Goal: Transaction & Acquisition: Obtain resource

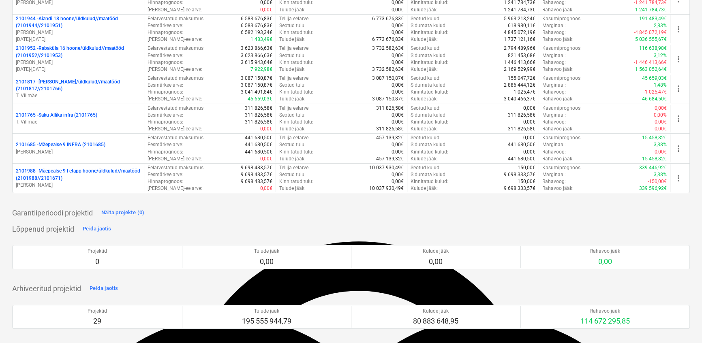
scroll to position [36, 0]
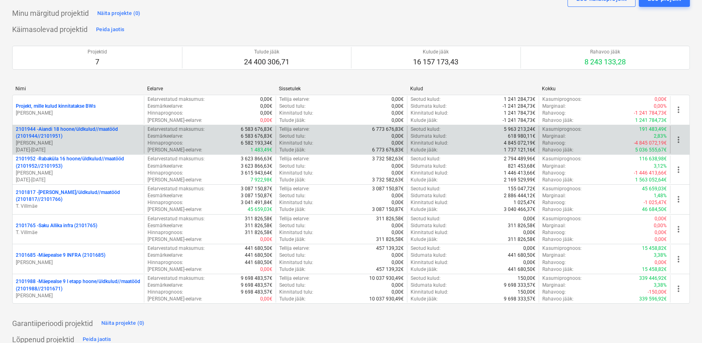
click at [70, 130] on p "2101944 - Aiandi 18 hoone/üldkulud//maatööd (2101944//2101951)" at bounding box center [78, 133] width 125 height 14
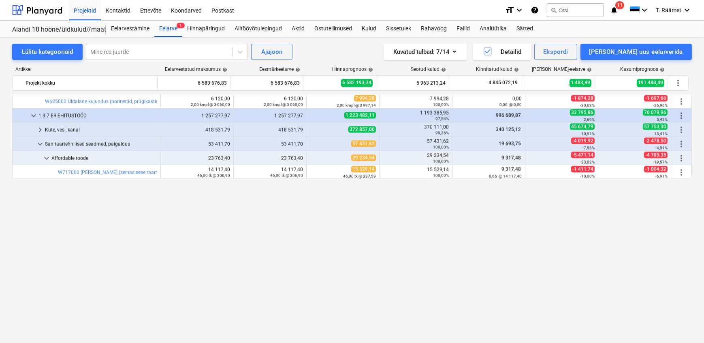
scroll to position [1290, 0]
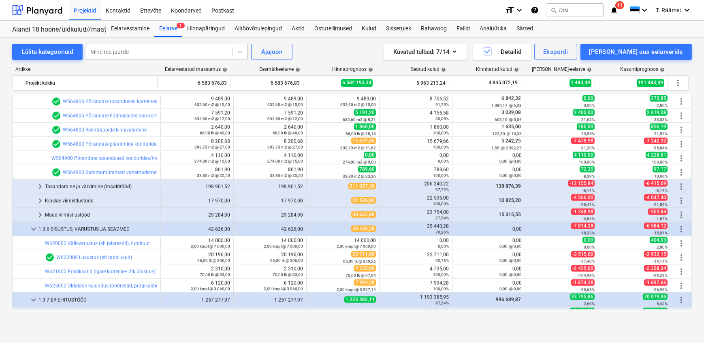
click at [171, 53] on div at bounding box center [159, 52] width 138 height 8
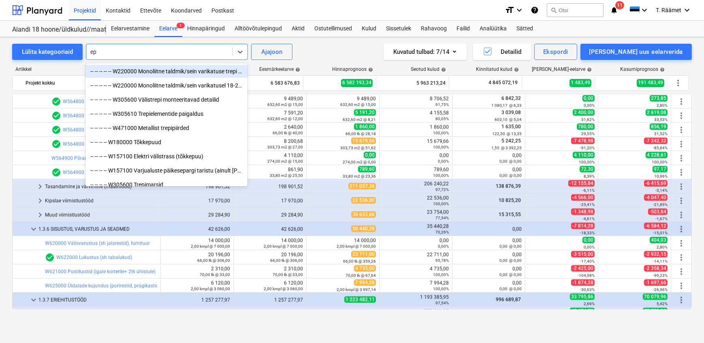
type input "e"
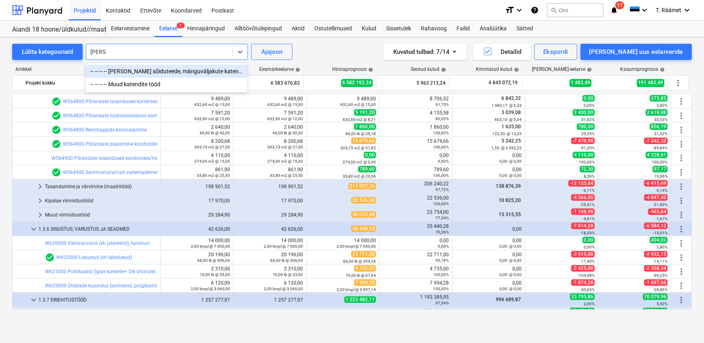
type input "katend"
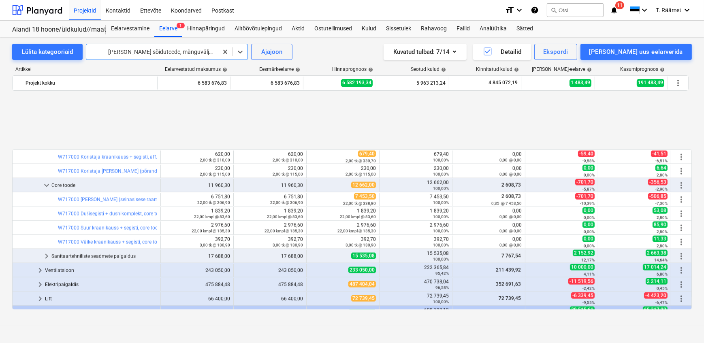
scroll to position [1620, 0]
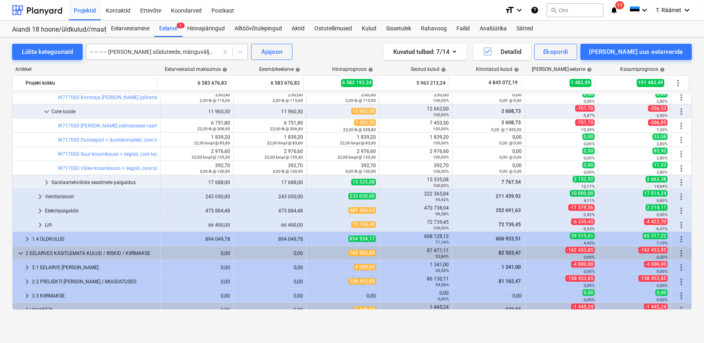
click at [195, 48] on div at bounding box center [152, 52] width 124 height 8
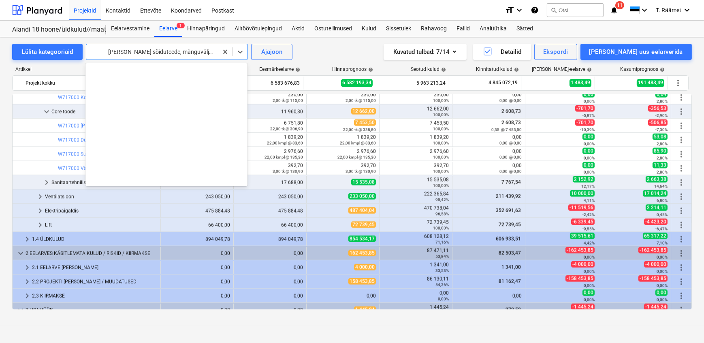
scroll to position [1446, 0]
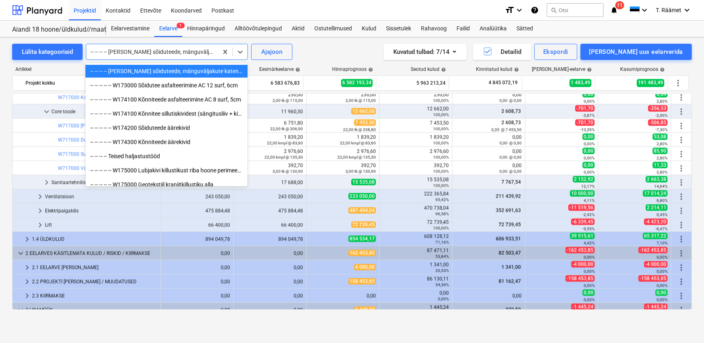
click at [179, 72] on div "-- -- -- -- [PERSON_NAME] sõiduteede, mänguväljakute katendid" at bounding box center [166, 71] width 162 height 13
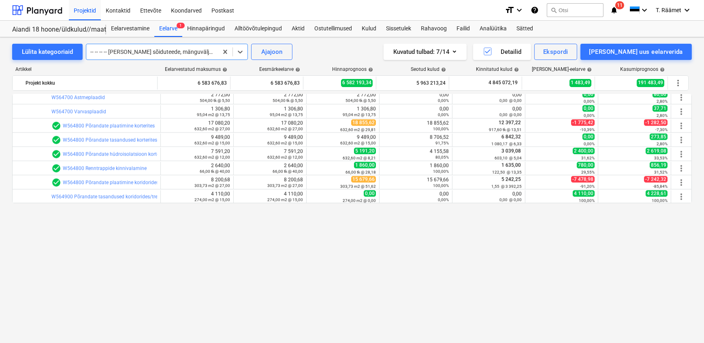
scroll to position [1105, 0]
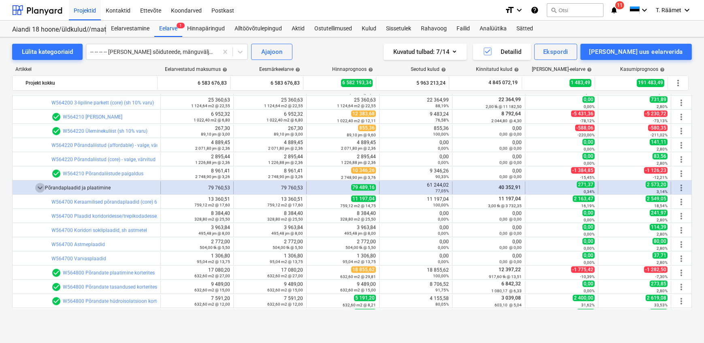
click at [38, 190] on span "keyboard_arrow_down" at bounding box center [40, 188] width 10 height 10
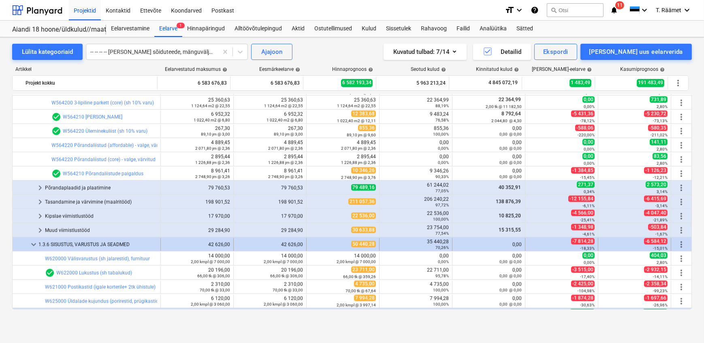
click at [35, 244] on span "keyboard_arrow_down" at bounding box center [34, 245] width 10 height 10
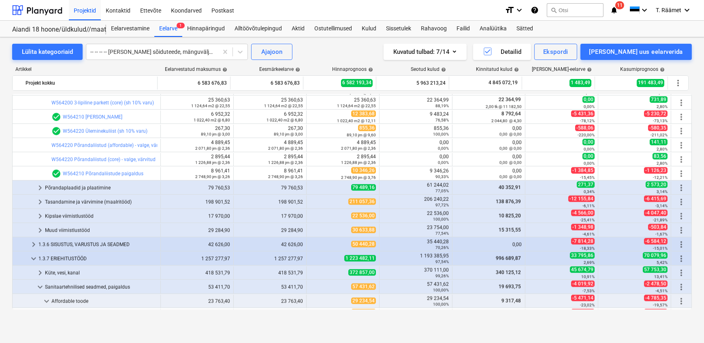
scroll to position [957, 0]
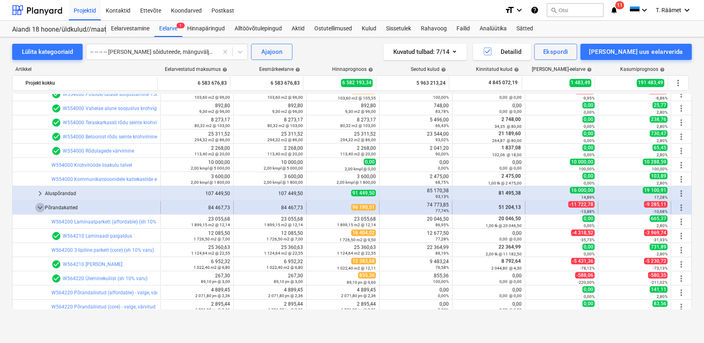
click at [41, 208] on span "keyboard_arrow_down" at bounding box center [40, 208] width 10 height 10
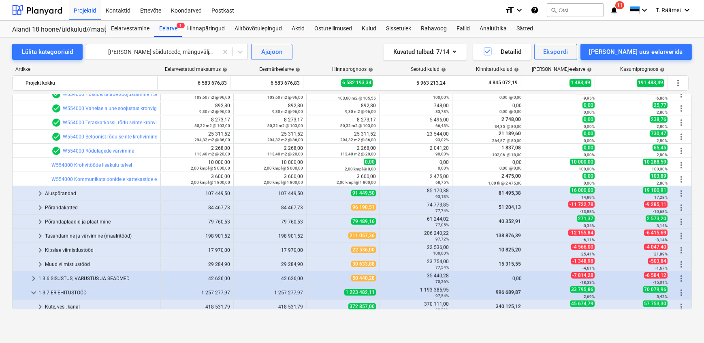
scroll to position [810, 0]
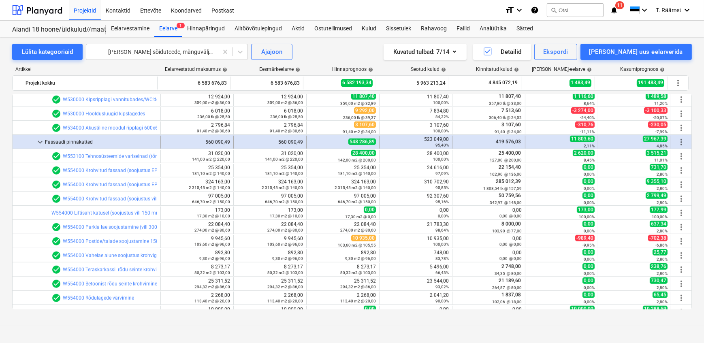
click at [40, 146] on span "keyboard_arrow_down" at bounding box center [40, 142] width 10 height 10
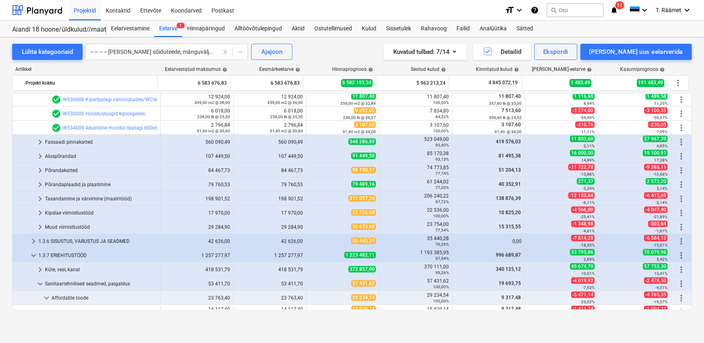
scroll to position [699, 0]
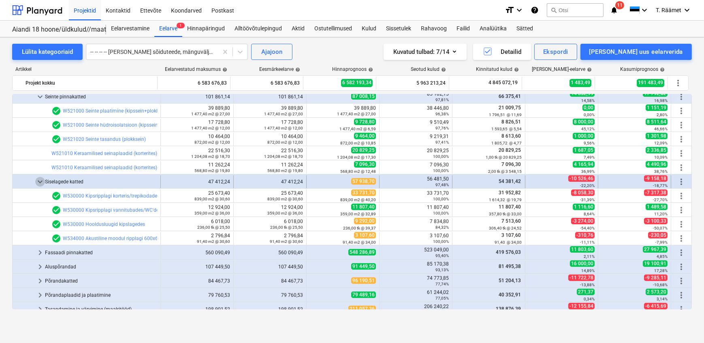
click at [39, 183] on span "keyboard_arrow_down" at bounding box center [40, 182] width 10 height 10
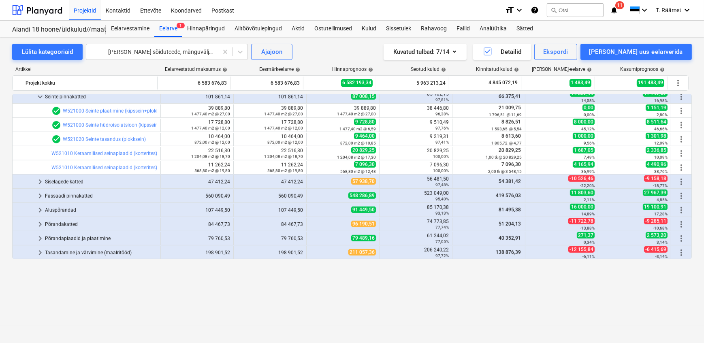
scroll to position [626, 0]
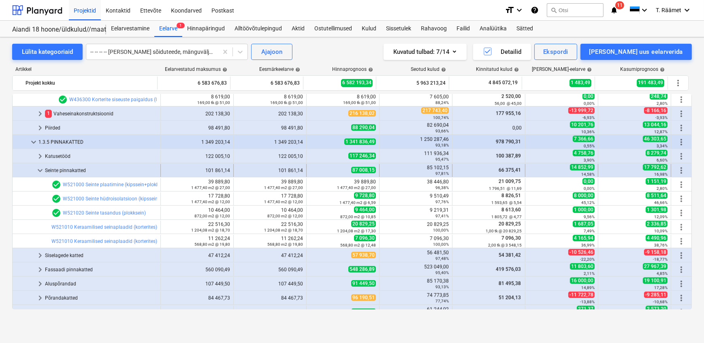
click at [38, 169] on span "keyboard_arrow_down" at bounding box center [40, 171] width 10 height 10
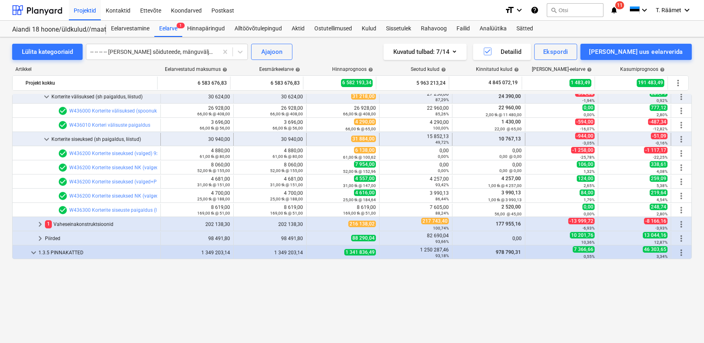
scroll to position [441, 0]
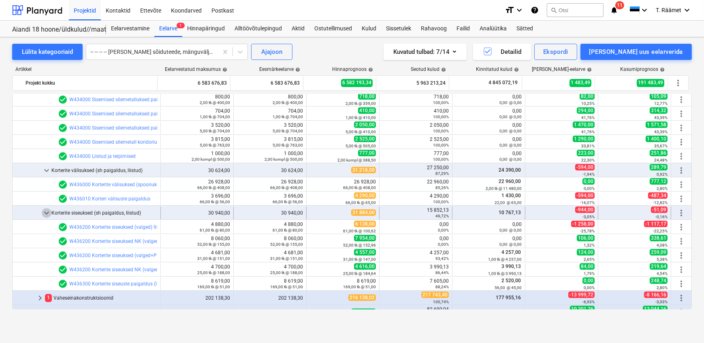
click at [45, 212] on span "keyboard_arrow_down" at bounding box center [47, 213] width 10 height 10
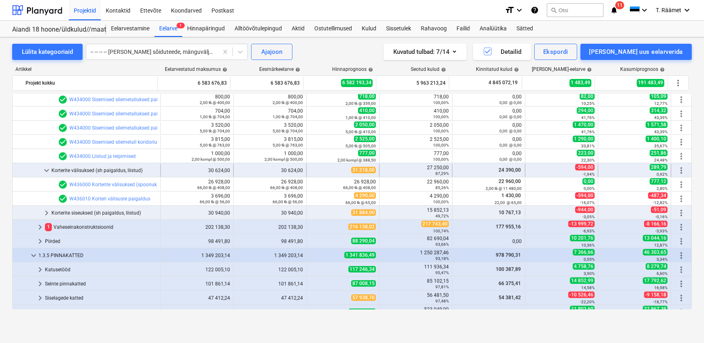
click at [47, 173] on span "keyboard_arrow_down" at bounding box center [47, 171] width 10 height 10
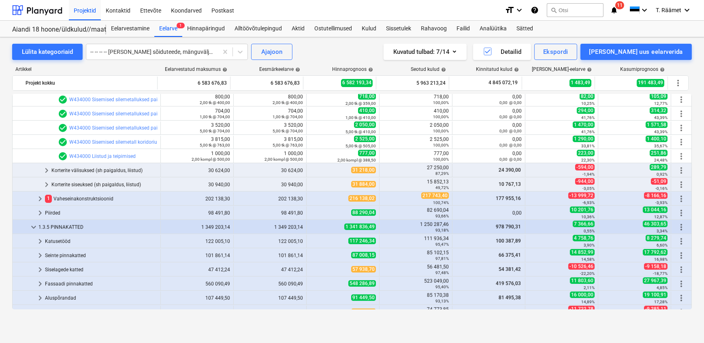
scroll to position [331, 0]
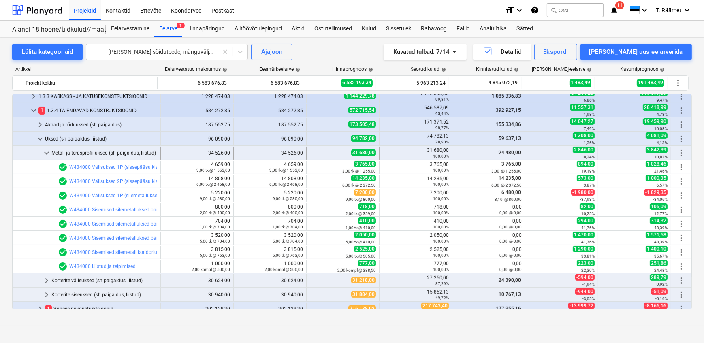
click at [43, 153] on span "keyboard_arrow_down" at bounding box center [47, 153] width 10 height 10
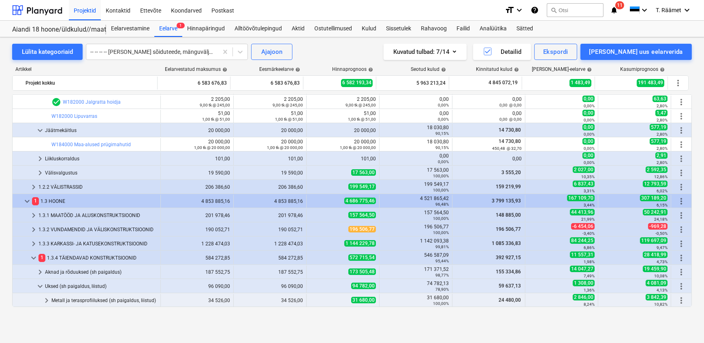
scroll to position [147, 0]
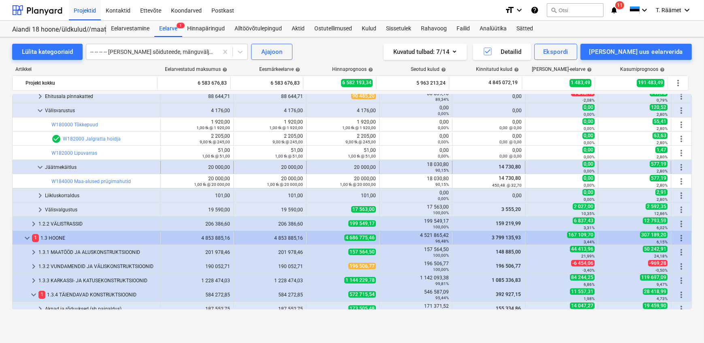
click at [41, 165] on span "keyboard_arrow_down" at bounding box center [40, 167] width 10 height 10
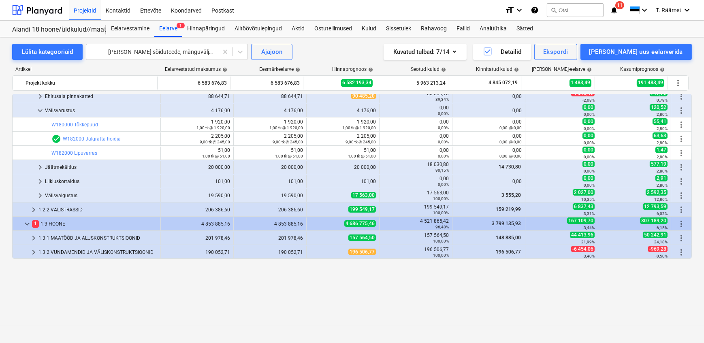
scroll to position [73, 0]
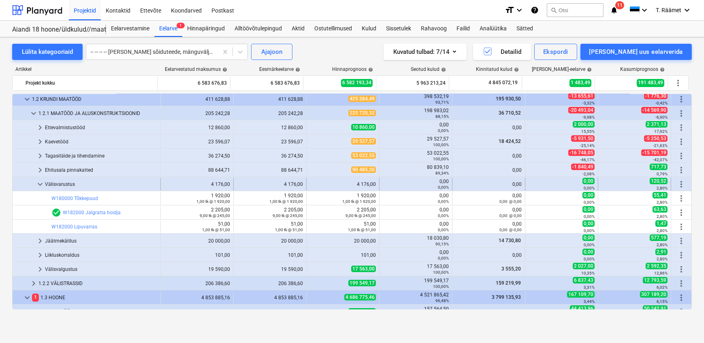
click at [38, 183] on span "keyboard_arrow_down" at bounding box center [40, 184] width 10 height 10
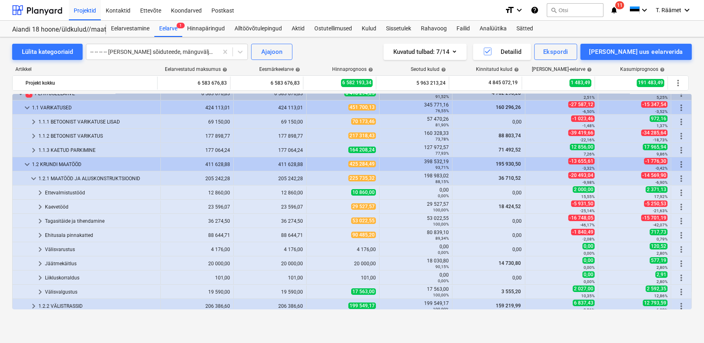
scroll to position [0, 0]
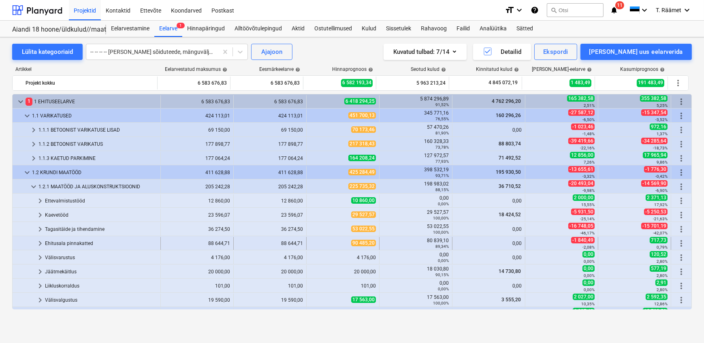
click at [40, 244] on span "keyboard_arrow_right" at bounding box center [40, 244] width 10 height 10
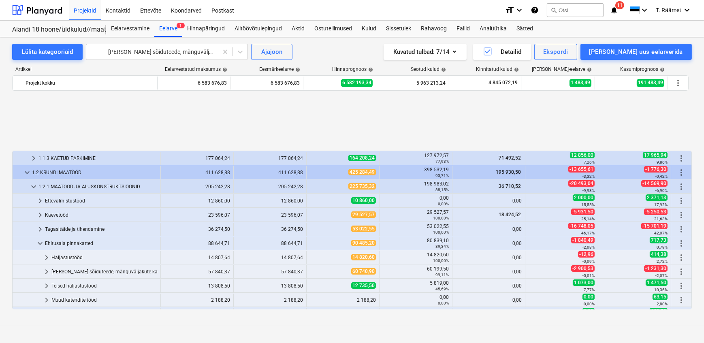
scroll to position [73, 0]
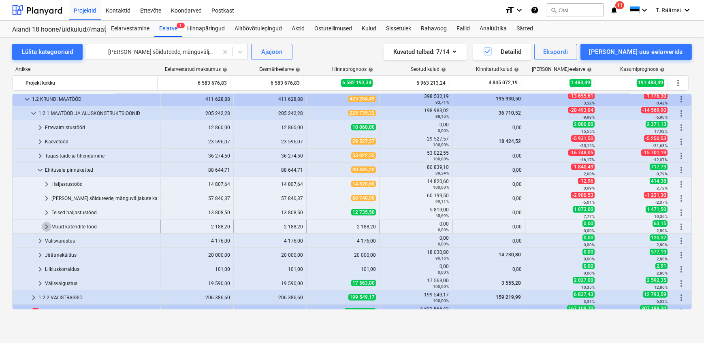
click at [45, 225] on span "keyboard_arrow_right" at bounding box center [47, 227] width 10 height 10
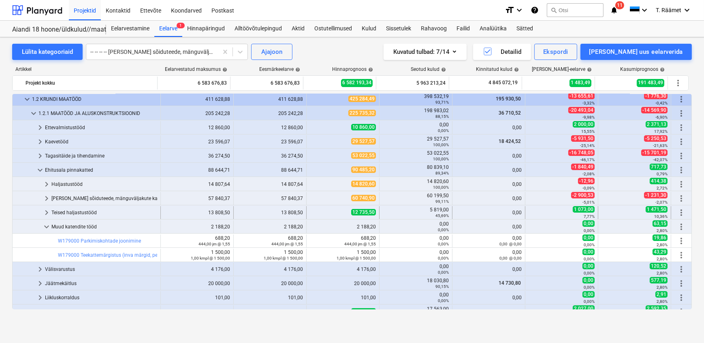
click at [46, 209] on span "keyboard_arrow_right" at bounding box center [47, 213] width 10 height 10
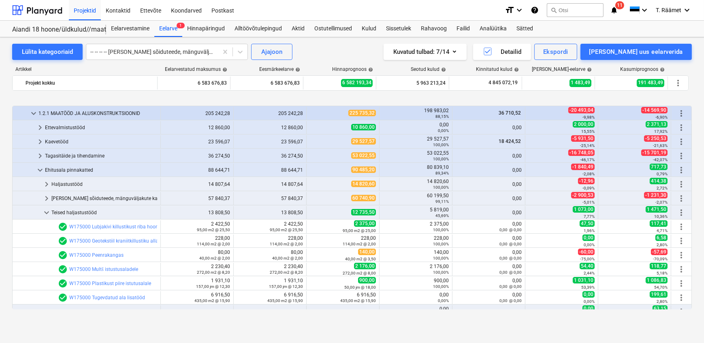
scroll to position [110, 0]
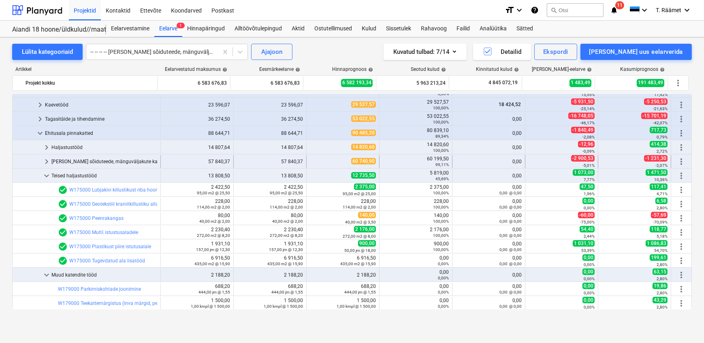
click at [49, 161] on span "keyboard_arrow_right" at bounding box center [47, 162] width 10 height 10
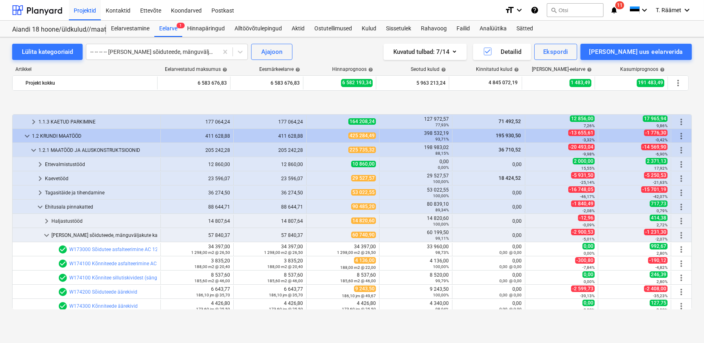
scroll to position [73, 0]
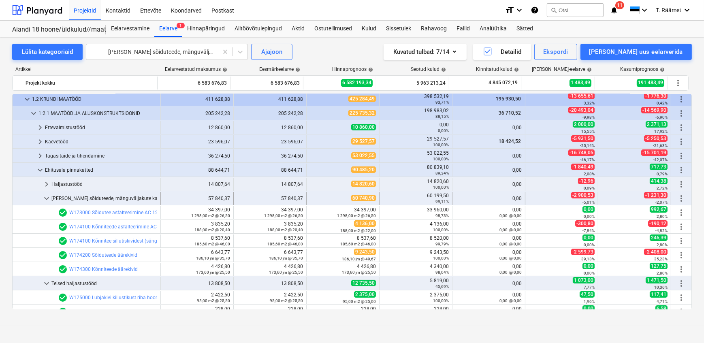
click at [125, 198] on div "[PERSON_NAME] sõiduteede, mänguväljakute katendid" at bounding box center [104, 198] width 106 height 13
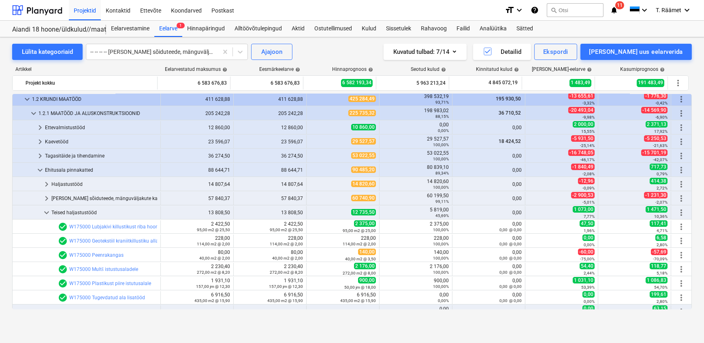
scroll to position [110, 0]
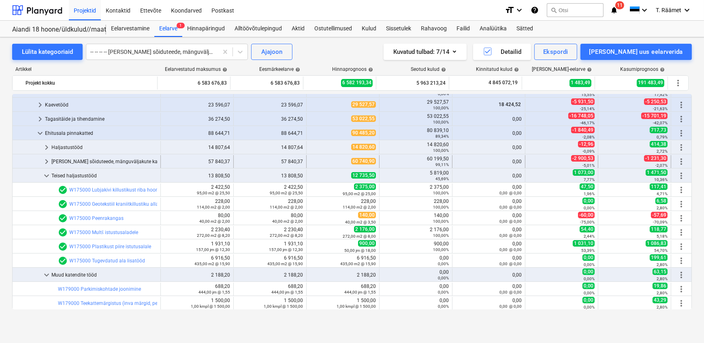
click at [117, 162] on div "[PERSON_NAME] sõiduteede, mänguväljakute katendid" at bounding box center [104, 161] width 106 height 13
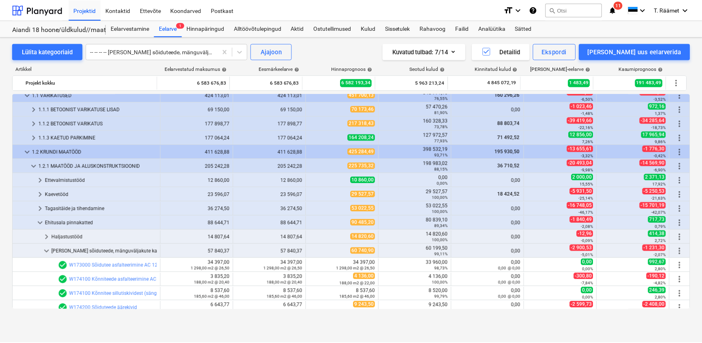
scroll to position [0, 0]
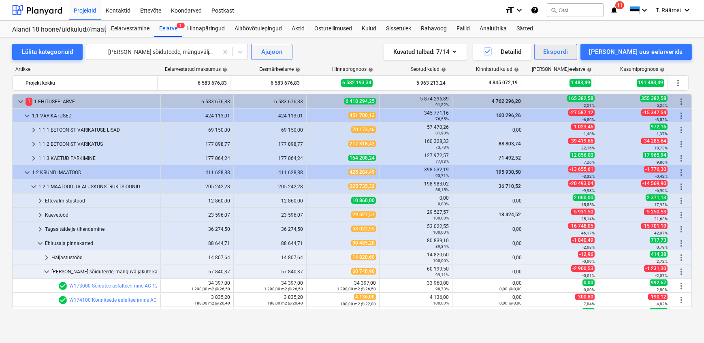
click at [568, 49] on div "Ekspordi" at bounding box center [555, 52] width 25 height 11
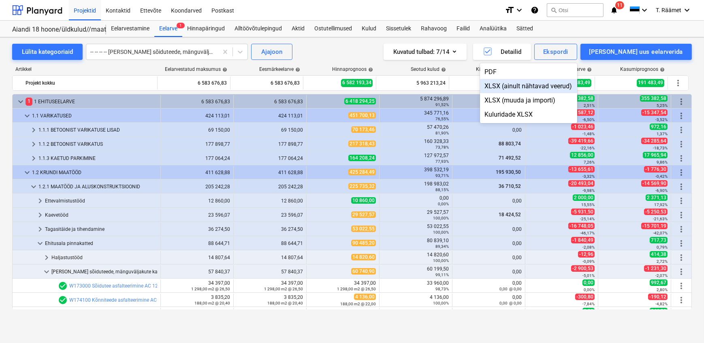
click at [533, 87] on div "XLSX (ainult nähtavad veerud)" at bounding box center [528, 86] width 97 height 14
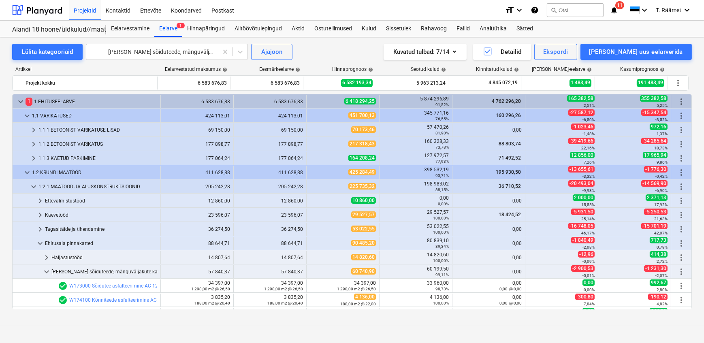
click at [85, 11] on div "Projektid" at bounding box center [85, 10] width 32 height 21
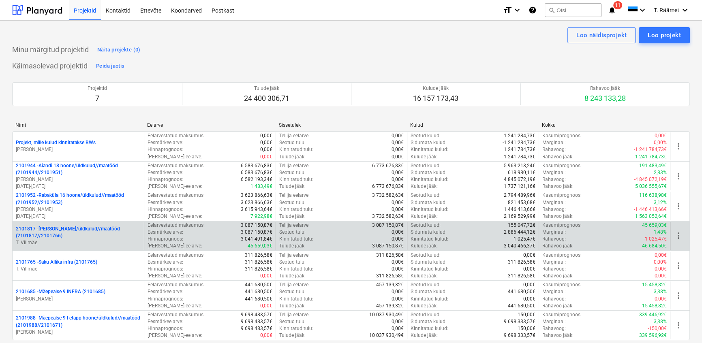
scroll to position [73, 0]
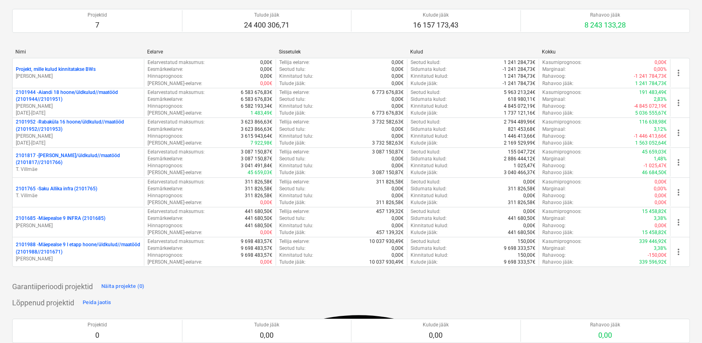
click at [52, 126] on p "2101952 - [GEOGRAPHIC_DATA] 16 hoone/üldkulud//maatööd (2101952//2101953)" at bounding box center [78, 126] width 125 height 14
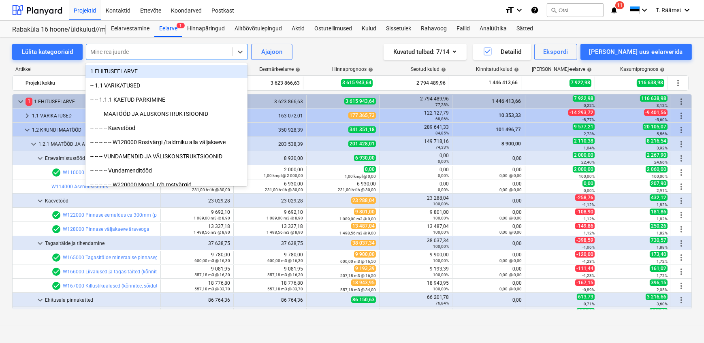
click at [132, 48] on div at bounding box center [159, 52] width 138 height 8
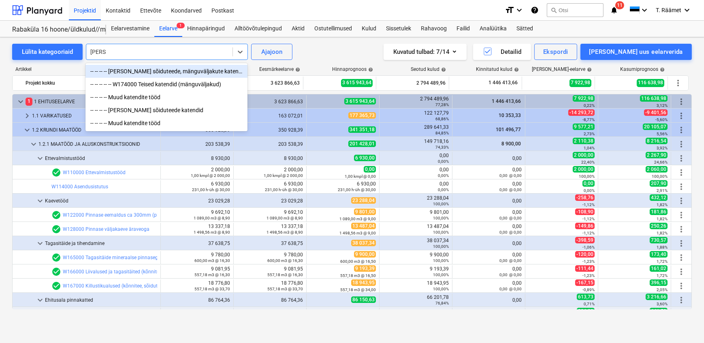
type input "katend"
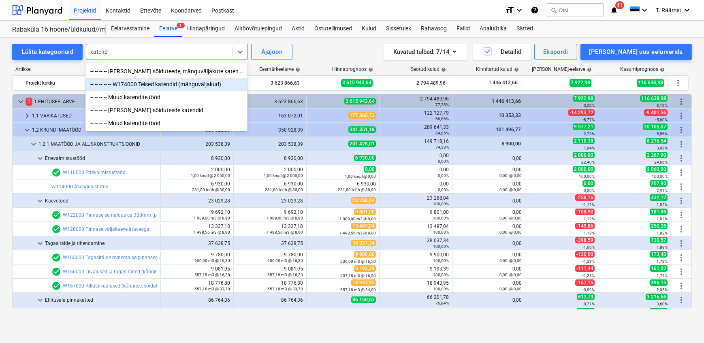
click at [150, 90] on div "-- -- -- -- -- W174000 Teised katendid (mänguväljakud)" at bounding box center [166, 84] width 162 height 13
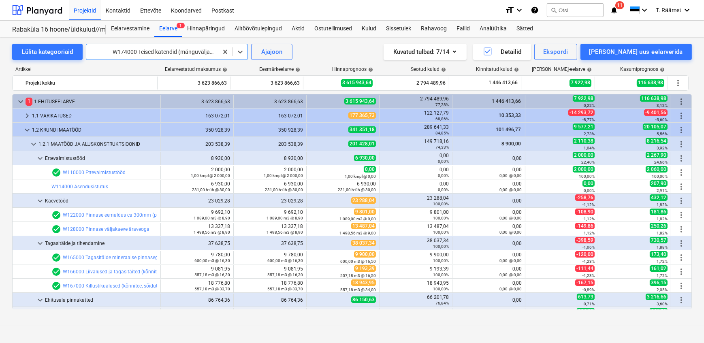
scroll to position [269, 0]
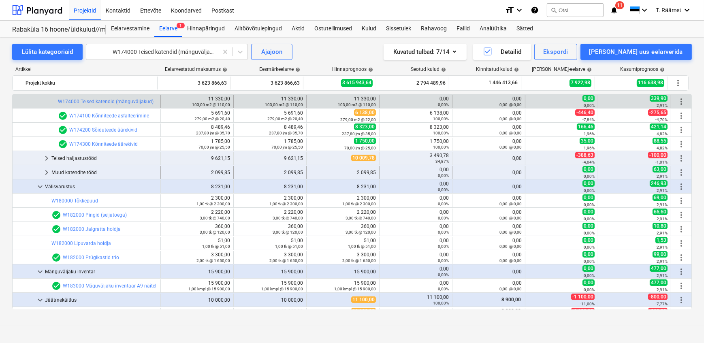
click at [53, 173] on div "Muud katendite tööd" at bounding box center [104, 172] width 106 height 13
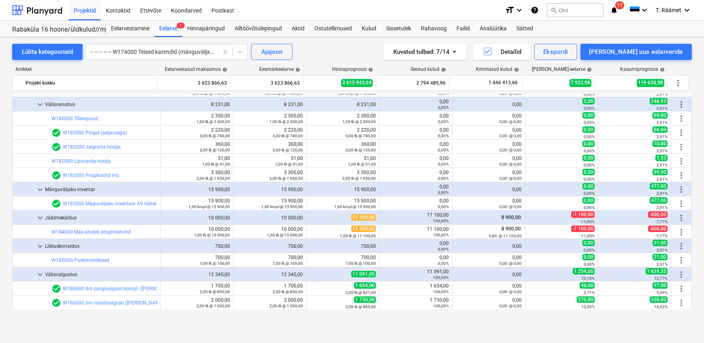
scroll to position [454, 0]
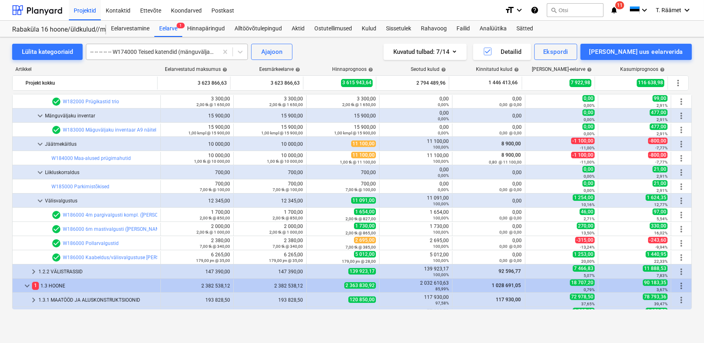
click at [179, 53] on div at bounding box center [152, 52] width 124 height 8
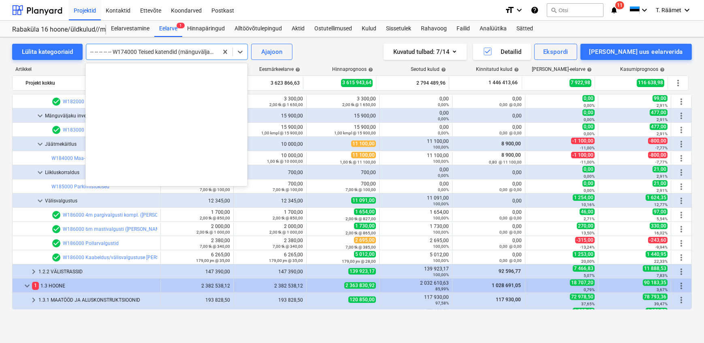
scroll to position [695, 0]
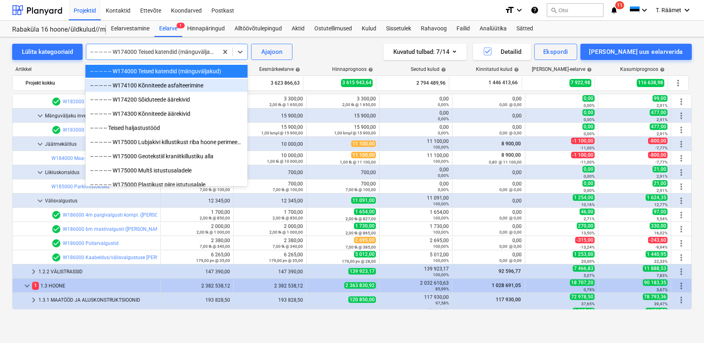
click at [259, 335] on div "Lülita kategooriaid option -- -- -- -- -- W174100 Kõnniteede asfalteerimine foc…" at bounding box center [352, 190] width 704 height 306
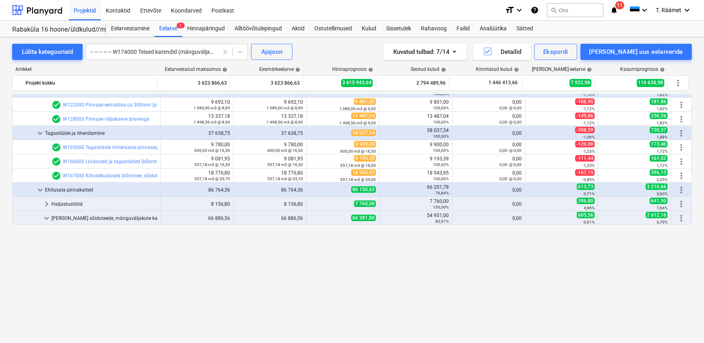
scroll to position [0, 0]
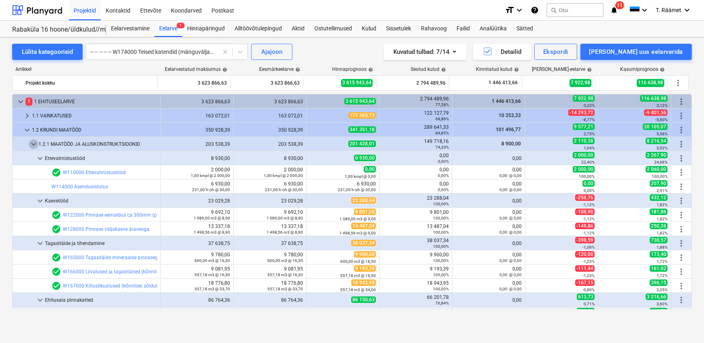
click at [34, 146] on span "keyboard_arrow_down" at bounding box center [34, 144] width 10 height 10
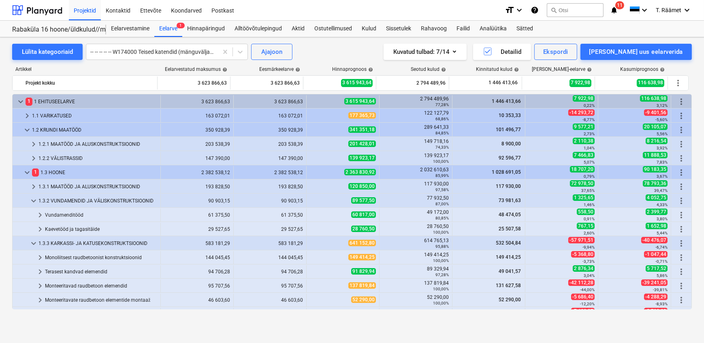
click at [691, 70] on div "Artikkel Eelarvestatud maksumus help Eesmärkeelarve help Hinnaprognoos help Seo…" at bounding box center [352, 70] width 680 height 9
click at [568, 53] on div "Ekspordi" at bounding box center [555, 52] width 25 height 11
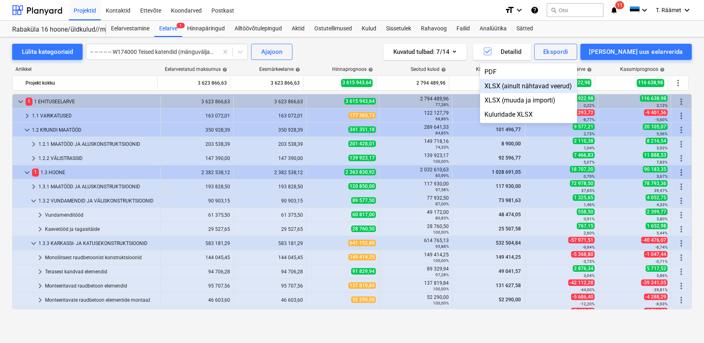
click at [549, 84] on div "XLSX (ainult nähtavad veerud)" at bounding box center [528, 86] width 97 height 14
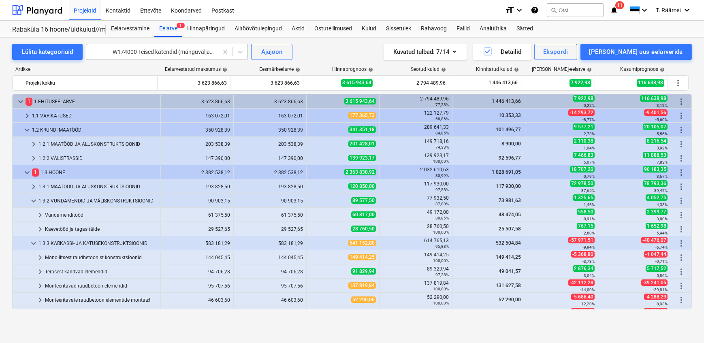
click at [172, 52] on div at bounding box center [152, 52] width 124 height 8
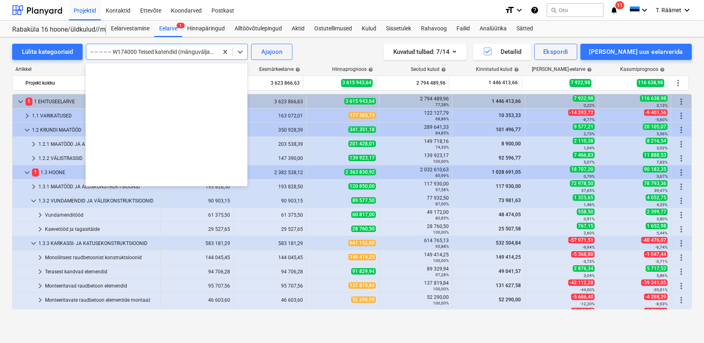
scroll to position [695, 0]
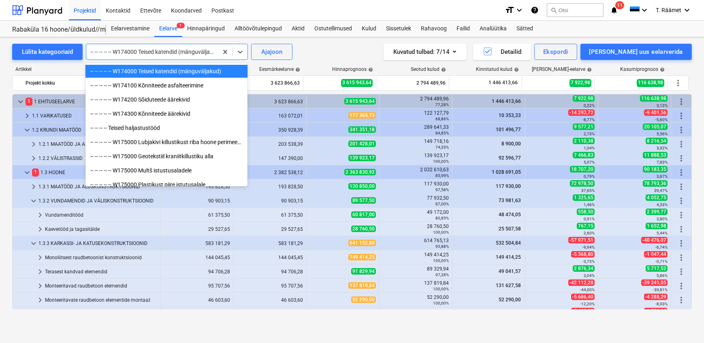
click at [140, 73] on div "-- -- -- -- -- W174000 Teised katendid (mänguväljakud)" at bounding box center [166, 71] width 162 height 13
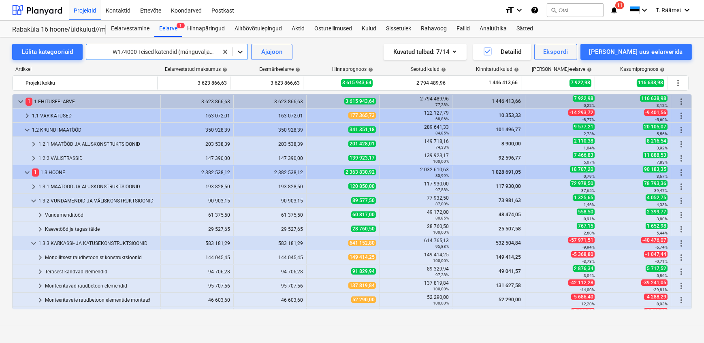
click at [234, 53] on div at bounding box center [240, 52] width 15 height 15
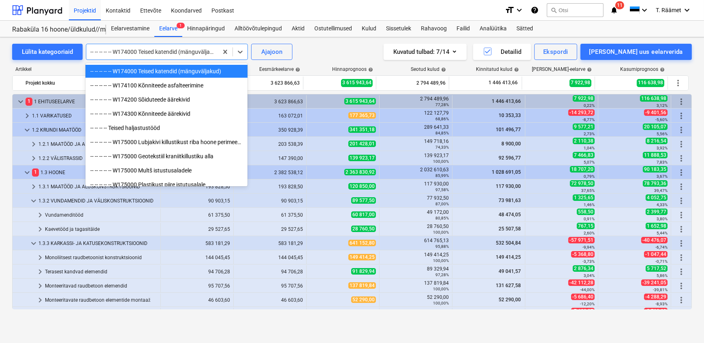
click at [161, 73] on div "-- -- -- -- -- W174000 Teised katendid (mänguväljakud)" at bounding box center [166, 71] width 162 height 13
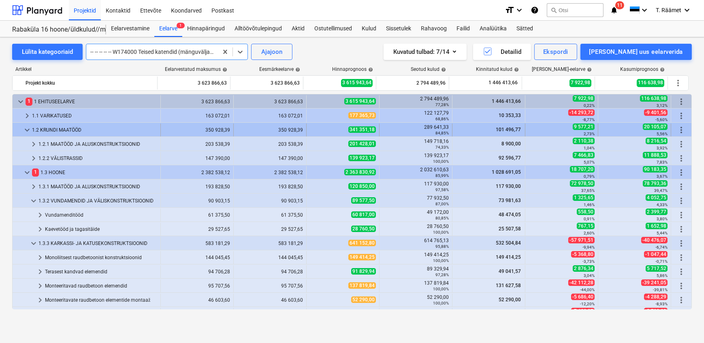
click at [27, 130] on span "keyboard_arrow_down" at bounding box center [27, 130] width 10 height 10
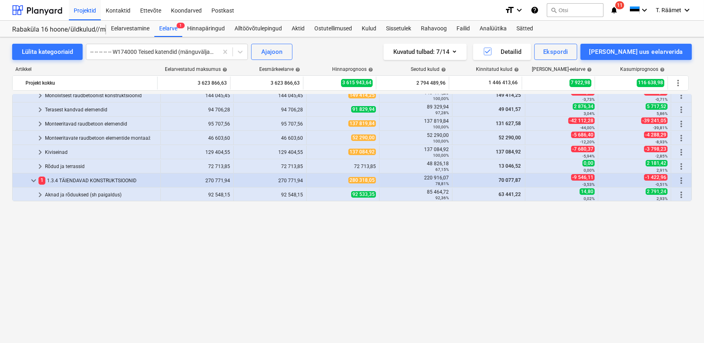
scroll to position [0, 0]
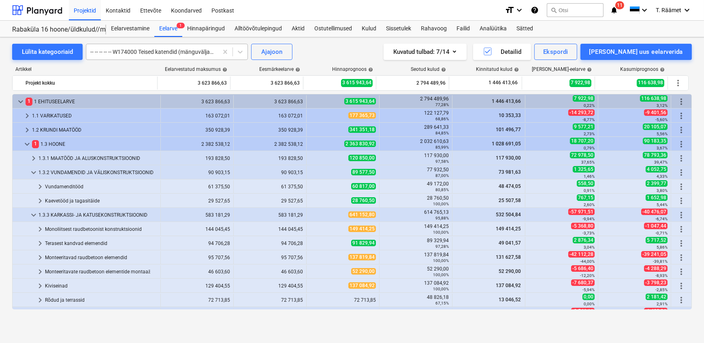
click at [125, 52] on div at bounding box center [152, 52] width 124 height 8
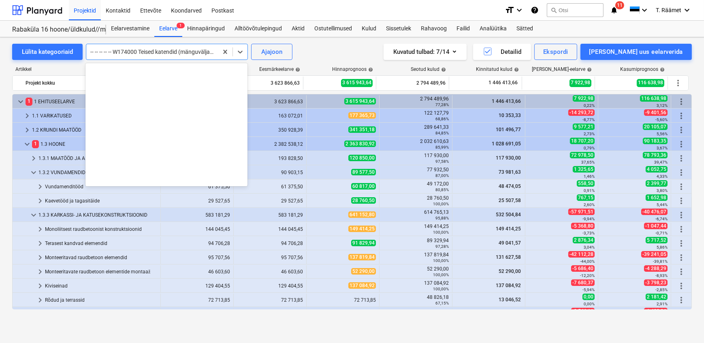
click at [125, 52] on div at bounding box center [152, 52] width 124 height 8
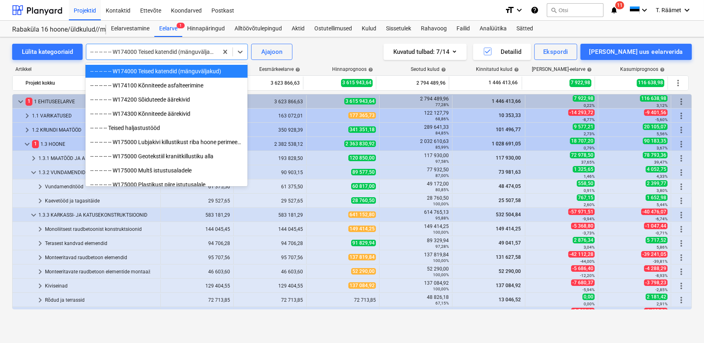
click at [124, 73] on div "-- -- -- -- -- W174000 Teised katendid (mänguväljakud)" at bounding box center [166, 71] width 162 height 13
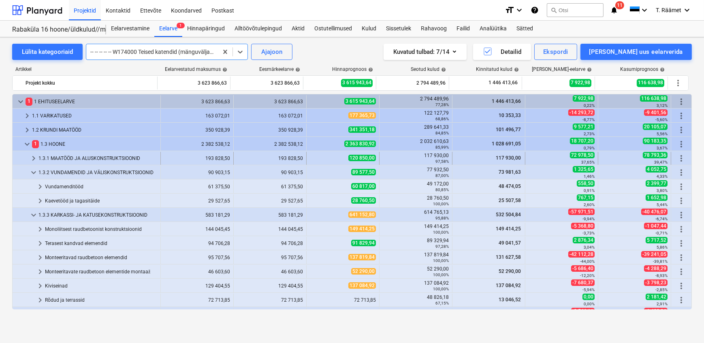
click at [33, 157] on span "keyboard_arrow_right" at bounding box center [34, 159] width 10 height 10
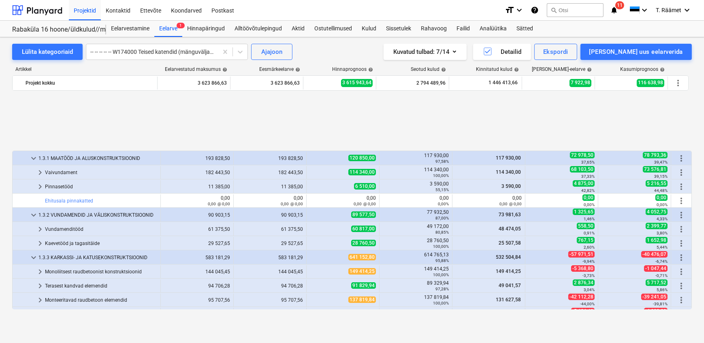
scroll to position [73, 0]
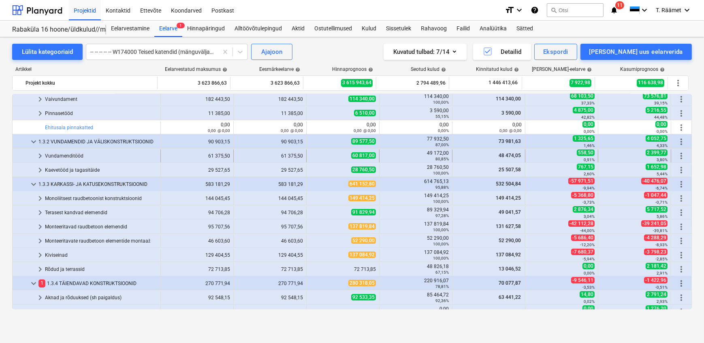
click at [40, 154] on span "keyboard_arrow_right" at bounding box center [40, 156] width 10 height 10
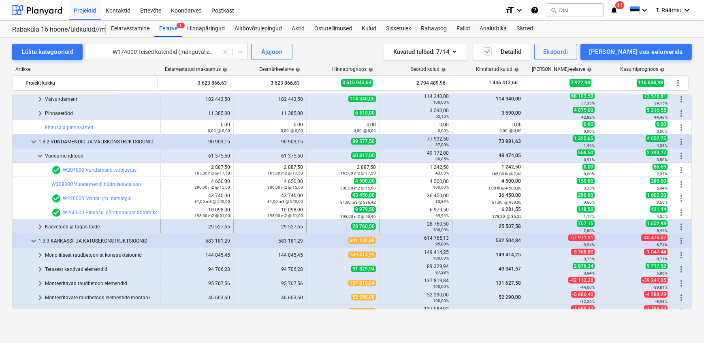
click at [37, 227] on span "keyboard_arrow_right" at bounding box center [40, 227] width 10 height 10
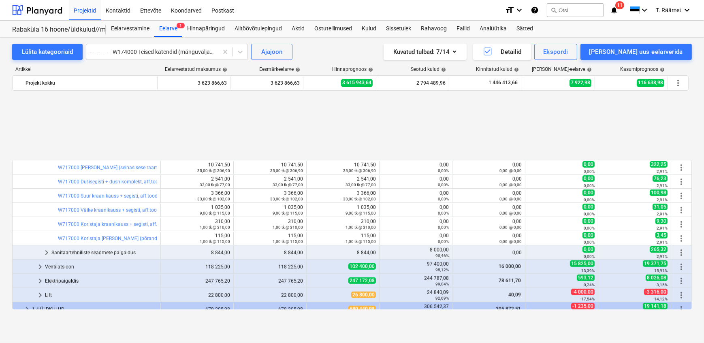
scroll to position [810, 0]
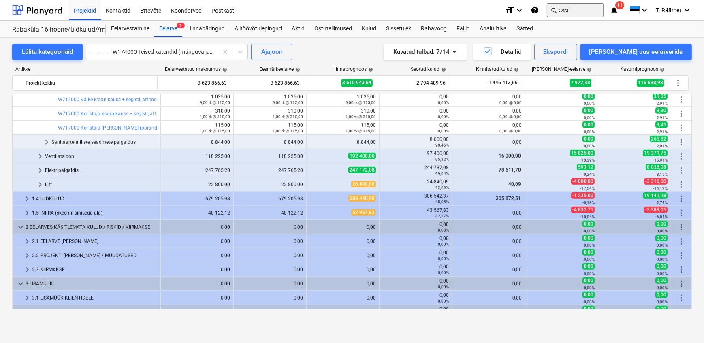
click at [589, 9] on button "search Otsi" at bounding box center [575, 10] width 57 height 14
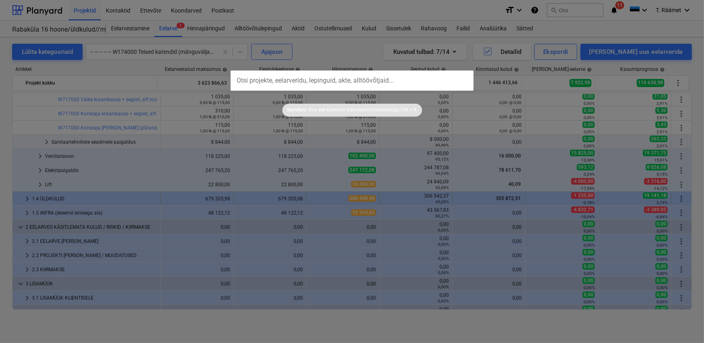
click at [365, 204] on div at bounding box center [352, 171] width 704 height 343
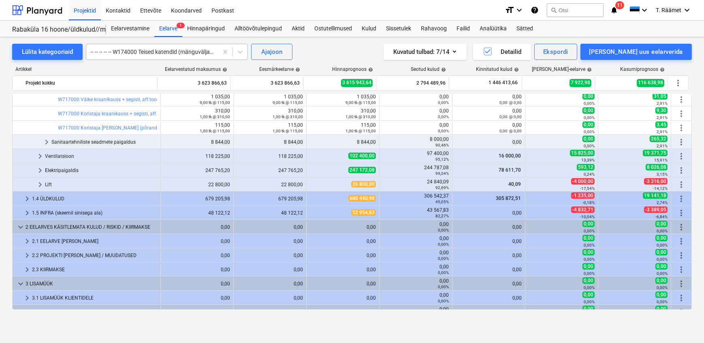
click at [140, 51] on div at bounding box center [152, 52] width 124 height 8
click at [139, 51] on div at bounding box center [152, 52] width 124 height 8
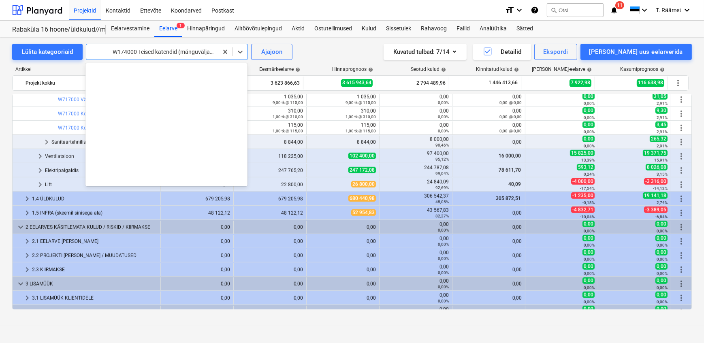
click at [134, 51] on div at bounding box center [152, 52] width 124 height 8
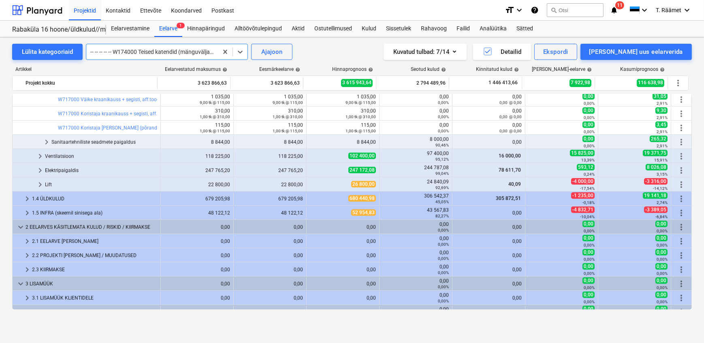
click at [134, 51] on div at bounding box center [152, 52] width 124 height 8
click at [134, 49] on div at bounding box center [152, 52] width 124 height 8
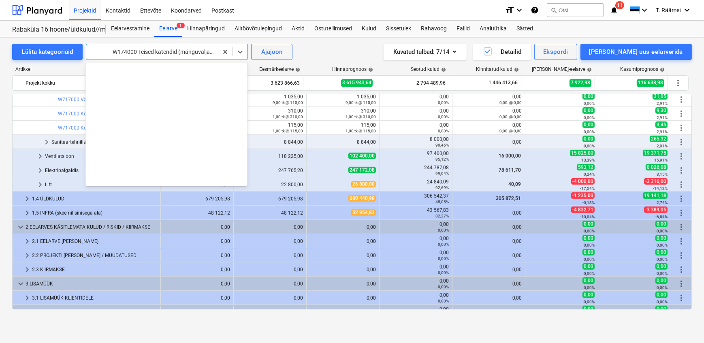
scroll to position [695, 0]
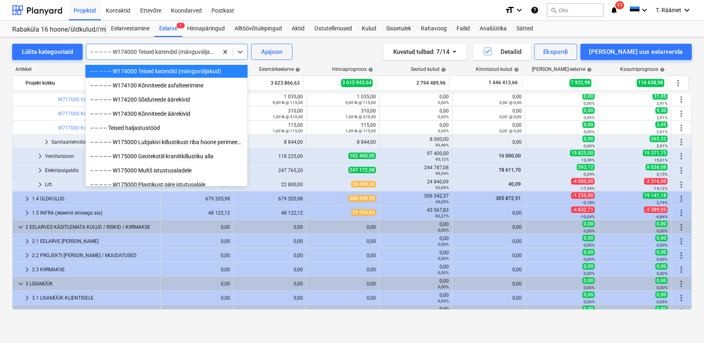
click at [134, 69] on div "-- -- -- -- -- W174000 Teised katendid (mänguväljakud)" at bounding box center [166, 71] width 162 height 13
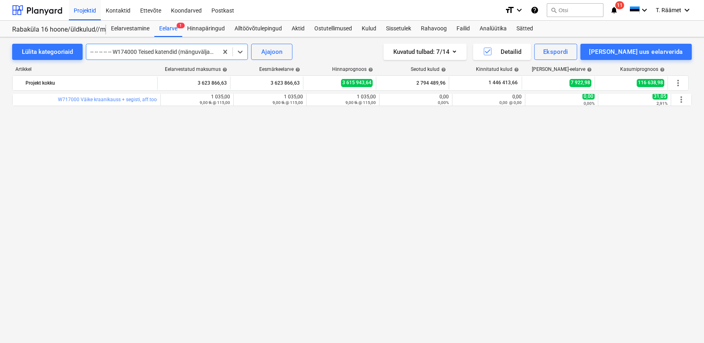
scroll to position [589, 0]
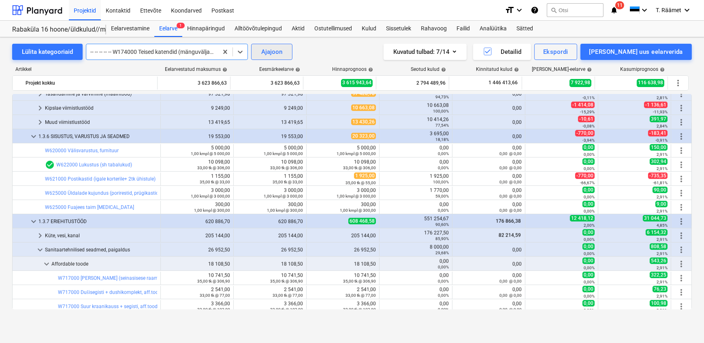
click at [271, 54] on div "Ajajoon" at bounding box center [271, 52] width 21 height 11
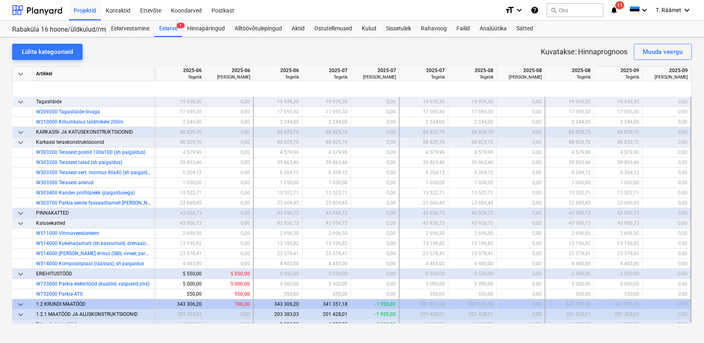
scroll to position [0, 1166]
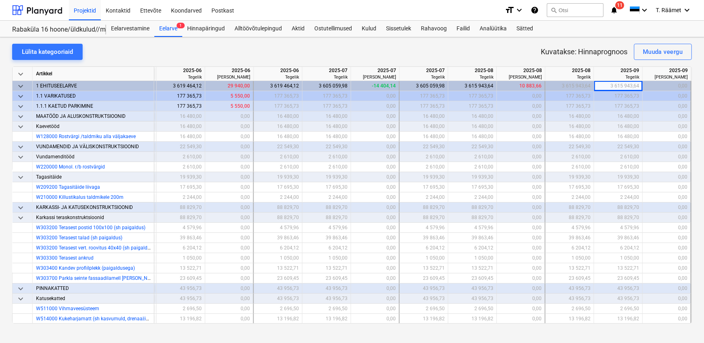
click at [21, 126] on span "keyboard_arrow_down" at bounding box center [21, 127] width 10 height 10
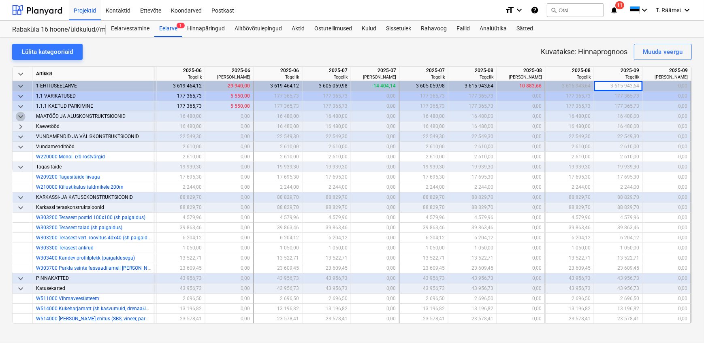
click at [21, 117] on span "keyboard_arrow_down" at bounding box center [21, 117] width 10 height 10
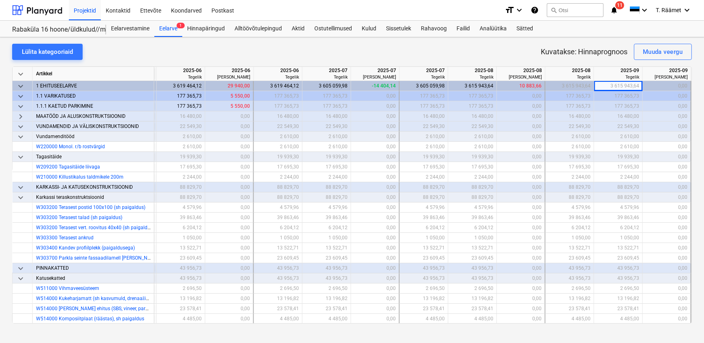
click at [21, 107] on span "keyboard_arrow_down" at bounding box center [21, 107] width 10 height 10
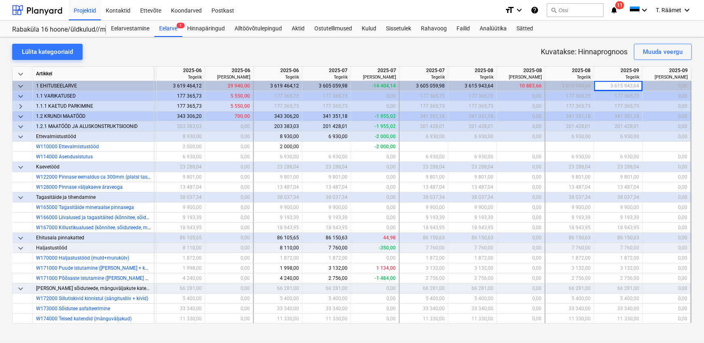
click at [21, 239] on span "keyboard_arrow_down" at bounding box center [21, 238] width 10 height 10
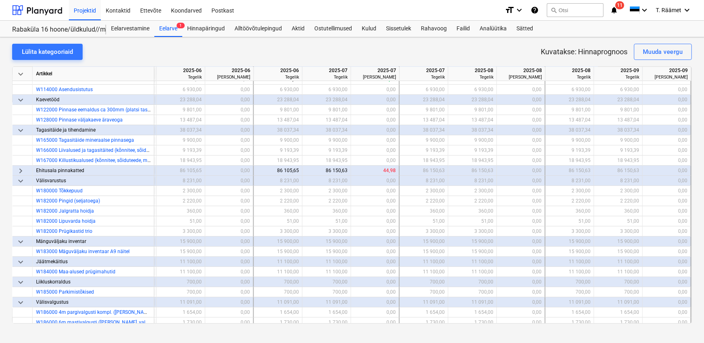
scroll to position [73, 1166]
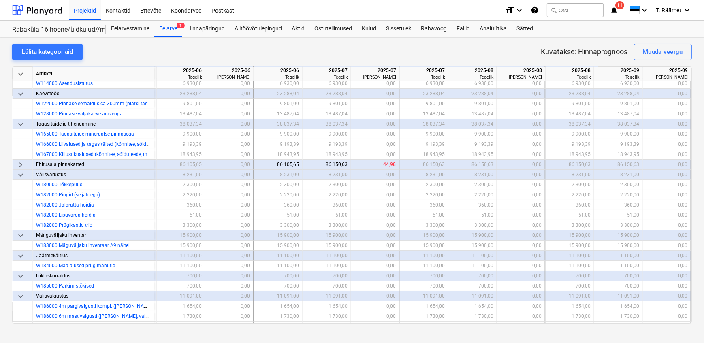
click at [21, 162] on span "keyboard_arrow_right" at bounding box center [21, 165] width 10 height 10
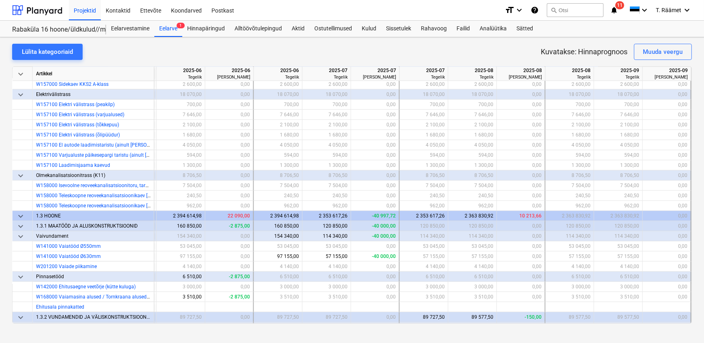
scroll to position [810, 1166]
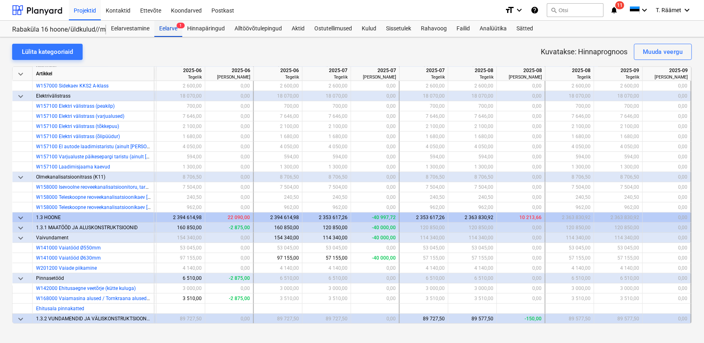
click at [169, 25] on div "Eelarve 1" at bounding box center [168, 29] width 28 height 16
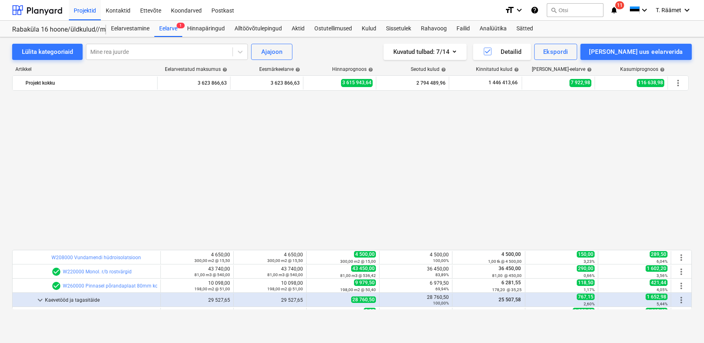
scroll to position [405, 0]
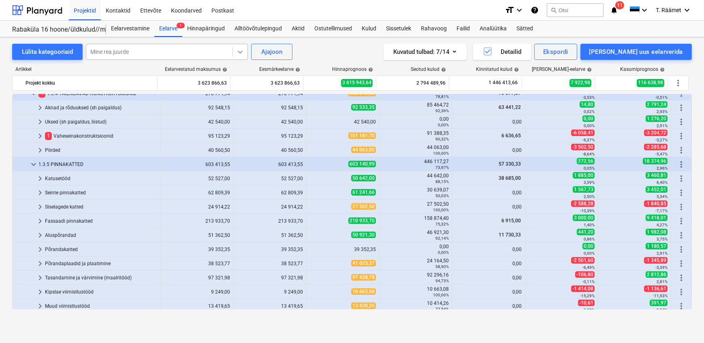
click at [241, 52] on icon at bounding box center [240, 52] width 8 height 8
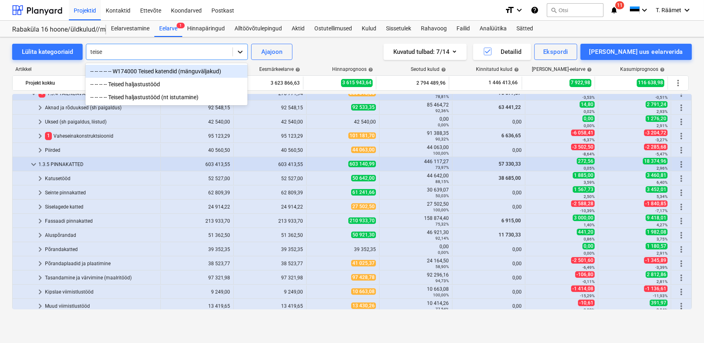
type input "teised"
click at [185, 74] on div "-- -- -- -- -- W174000 Teised katendid (mänguväljakud)" at bounding box center [166, 71] width 162 height 13
type textarea "Eelarvestatud"
click at [185, 74] on div "Artikkel Eelarvestatud maksumus help Eesmärkeelarve help Hinnaprognoos help Seo…" at bounding box center [352, 70] width 680 height 9
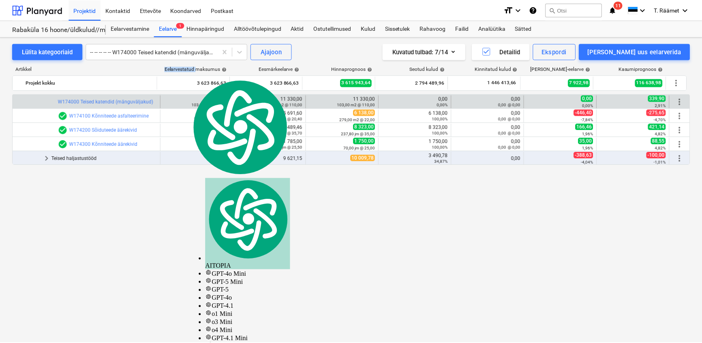
scroll to position [0, 0]
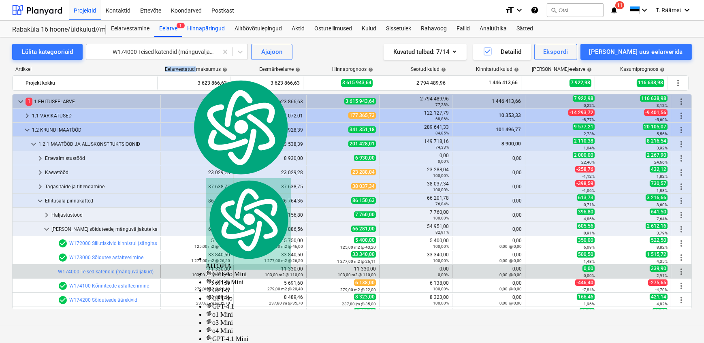
click at [215, 29] on div "Hinnapäringud" at bounding box center [205, 29] width 47 height 16
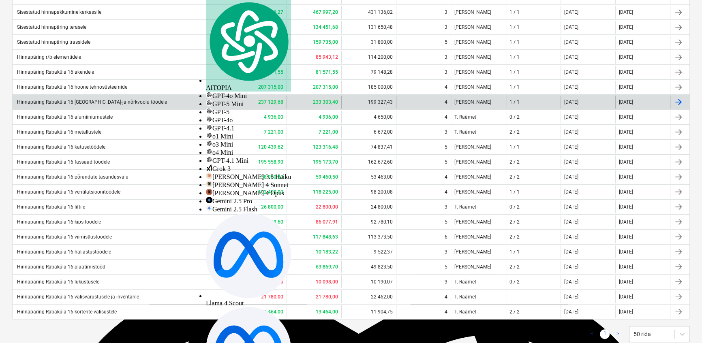
scroll to position [184, 0]
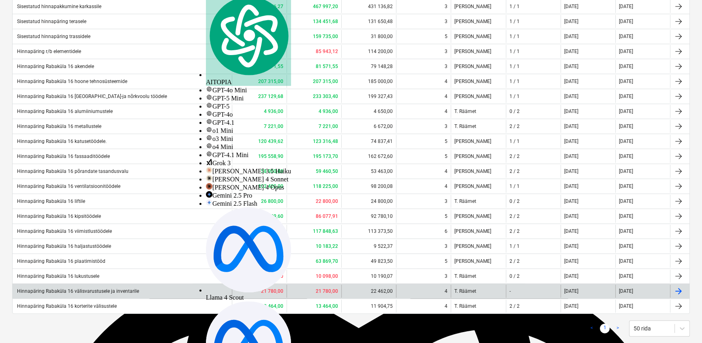
click at [78, 288] on div "Hinnapäring Rabaküla 16 välisvarustusele ja inventarile" at bounding box center [122, 291] width 219 height 13
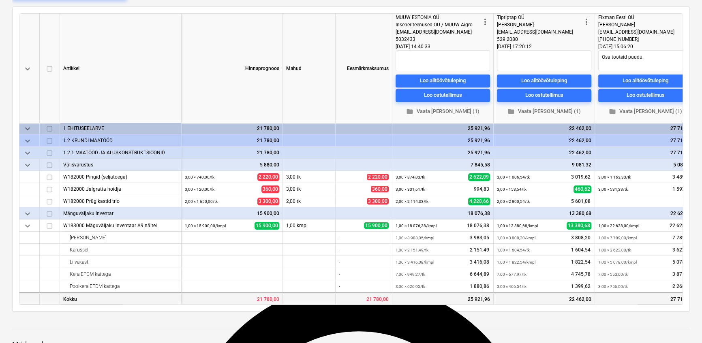
scroll to position [110, 0]
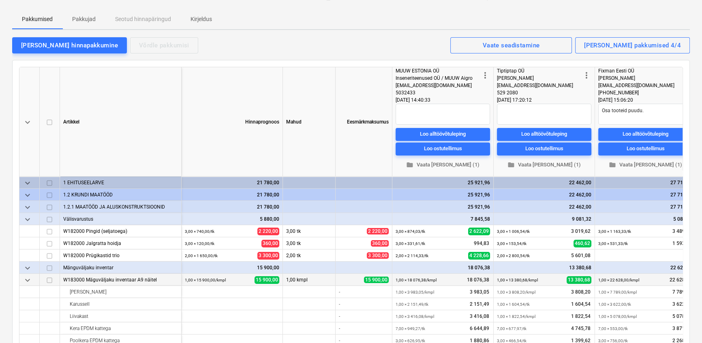
scroll to position [0, 0]
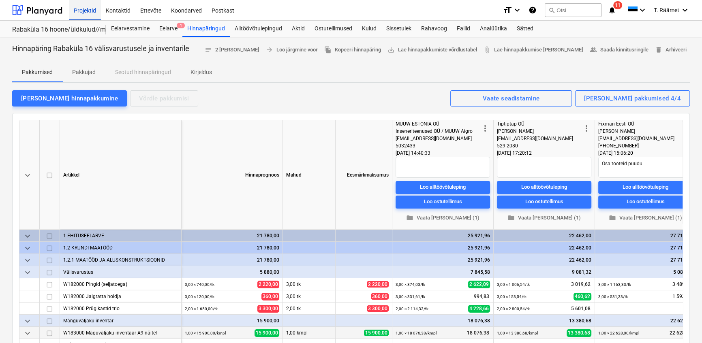
click at [90, 6] on div "Projektid" at bounding box center [85, 10] width 32 height 21
type textarea "x"
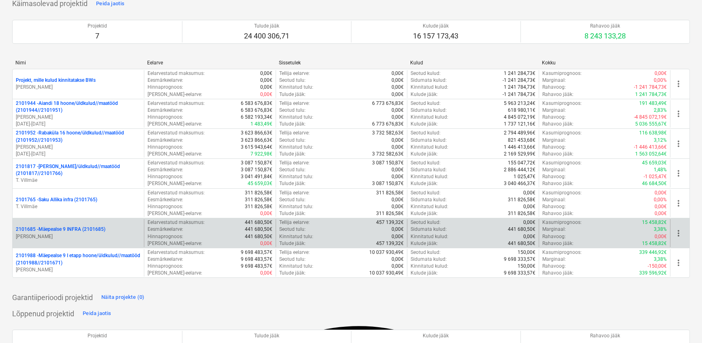
scroll to position [36, 0]
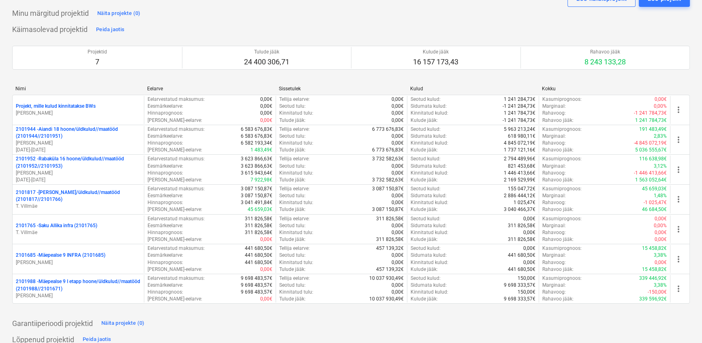
click at [53, 130] on p "2101944 - Aiandi 18 hoone/üldkulud//maatööd (2101944//2101951)" at bounding box center [78, 133] width 125 height 14
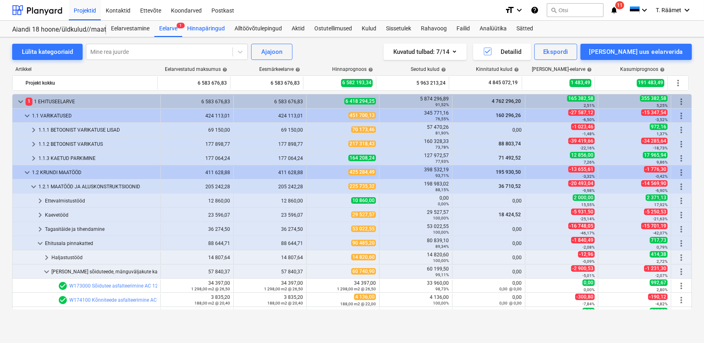
click at [202, 26] on div "Hinnapäringud" at bounding box center [205, 29] width 47 height 16
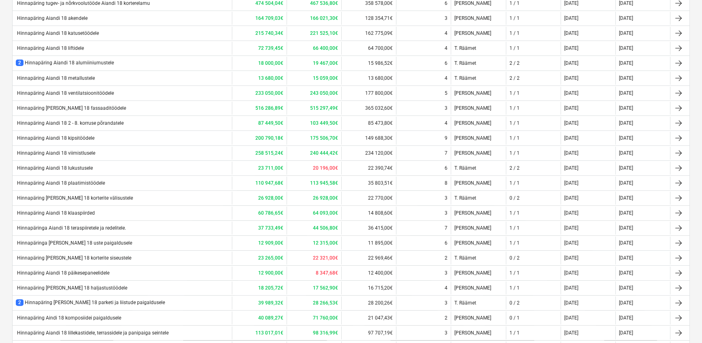
scroll to position [305, 0]
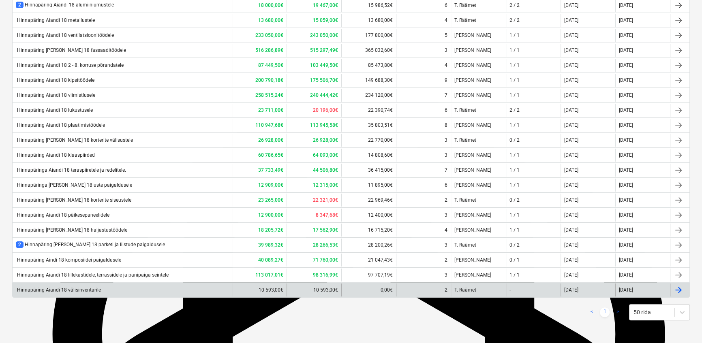
click at [94, 292] on div "Hinnapäring Aiandi 18 välisinventarile" at bounding box center [58, 290] width 85 height 6
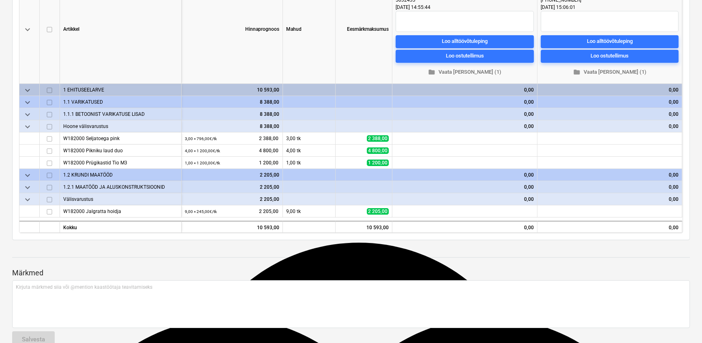
scroll to position [147, 0]
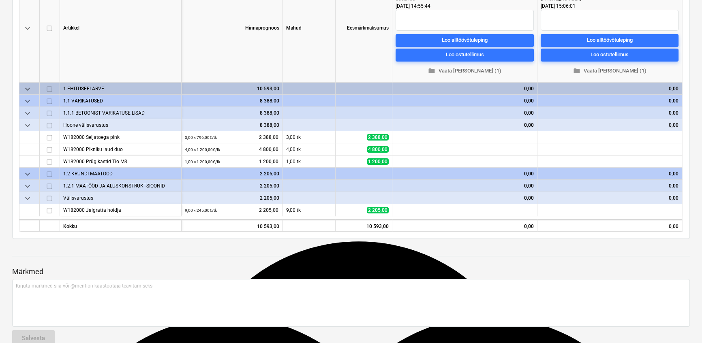
scroll to position [66, 0]
